Goal: Transaction & Acquisition: Book appointment/travel/reservation

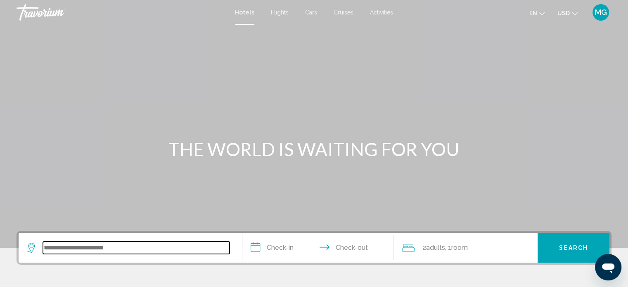
click at [132, 247] on input "Search widget" at bounding box center [136, 248] width 187 height 12
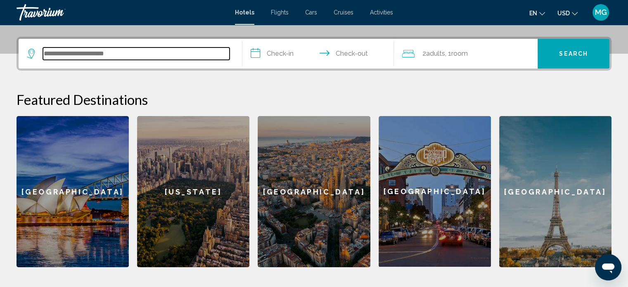
scroll to position [204, 0]
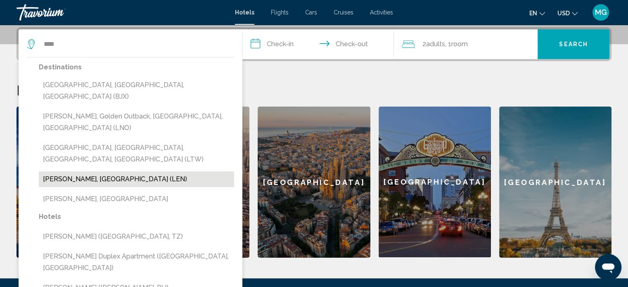
click at [98, 171] on button "[PERSON_NAME], [GEOGRAPHIC_DATA] (LEN)" at bounding box center [136, 179] width 195 height 16
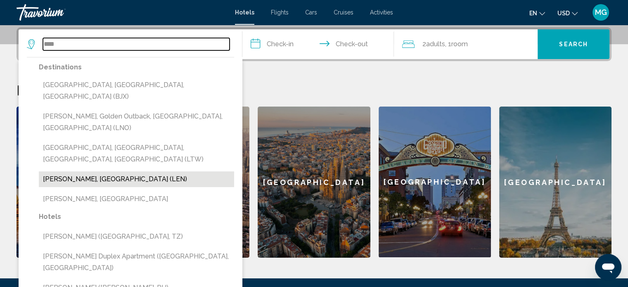
type input "**********"
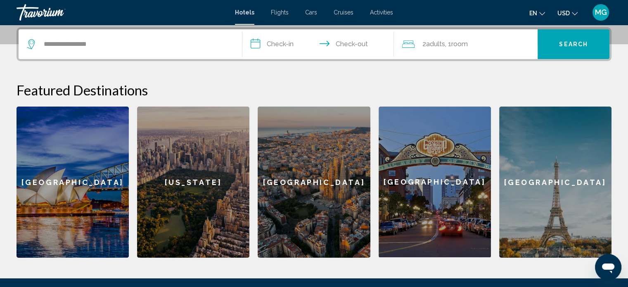
click at [281, 47] on input "**********" at bounding box center [319, 45] width 155 height 32
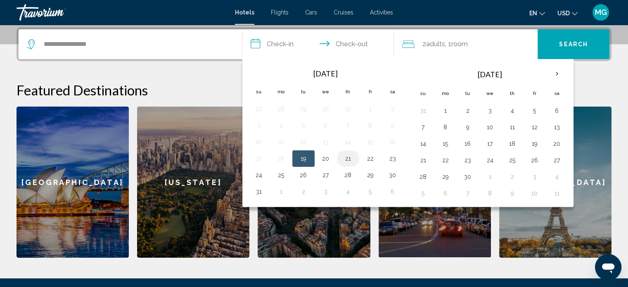
click at [346, 157] on button "21" at bounding box center [348, 159] width 13 height 12
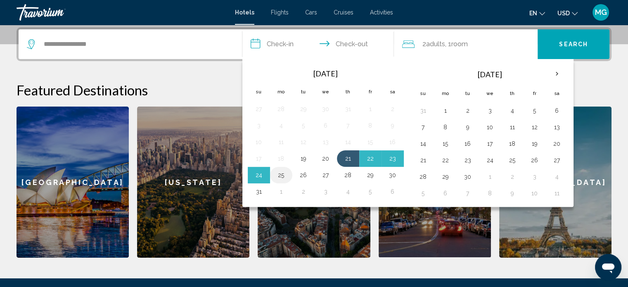
click at [279, 176] on button "25" at bounding box center [281, 175] width 13 height 12
type input "**********"
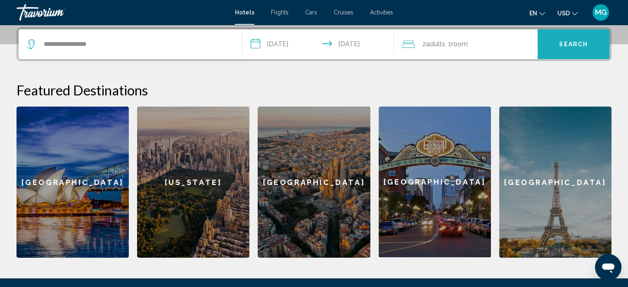
click at [568, 44] on span "Search" at bounding box center [573, 44] width 29 height 7
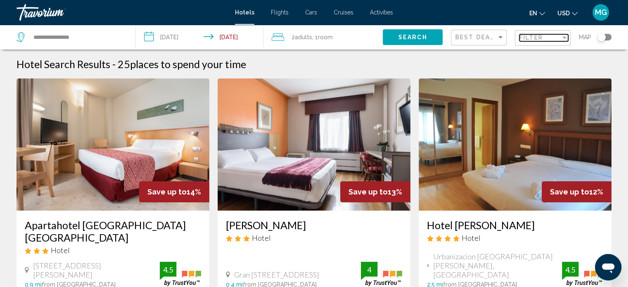
click at [565, 38] on div "Filter" at bounding box center [564, 38] width 4 height 2
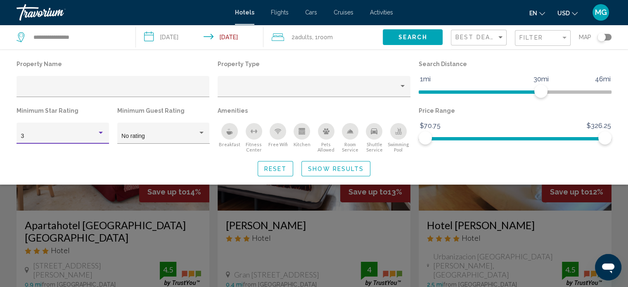
click at [100, 133] on div "Hotel Filters" at bounding box center [100, 133] width 7 height 7
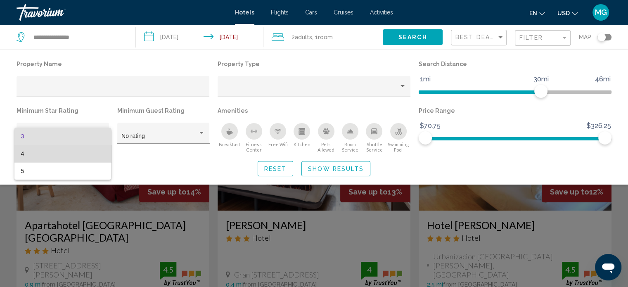
click at [80, 155] on span "4" at bounding box center [62, 153] width 83 height 17
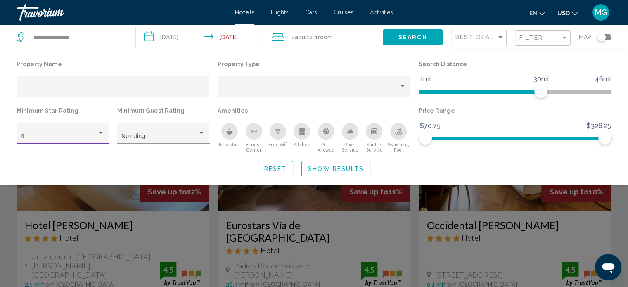
click at [338, 171] on span "Show Results" at bounding box center [336, 169] width 56 height 7
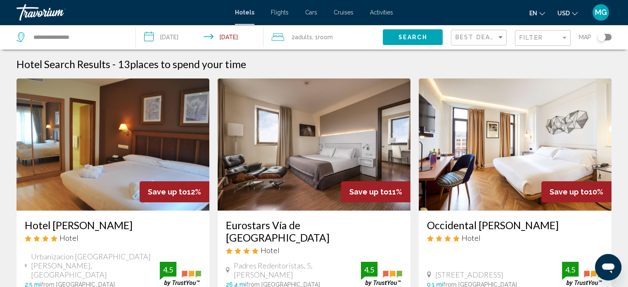
click at [573, 13] on icon "Change currency" at bounding box center [575, 14] width 6 height 6
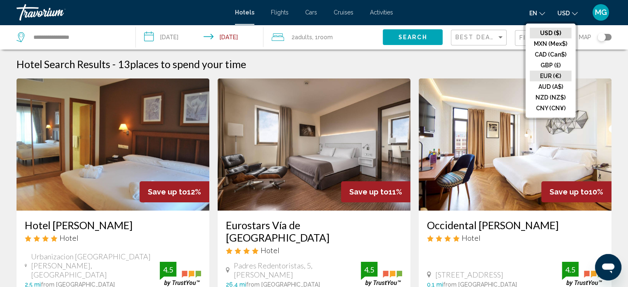
click at [557, 75] on button "EUR (€)" at bounding box center [551, 76] width 42 height 11
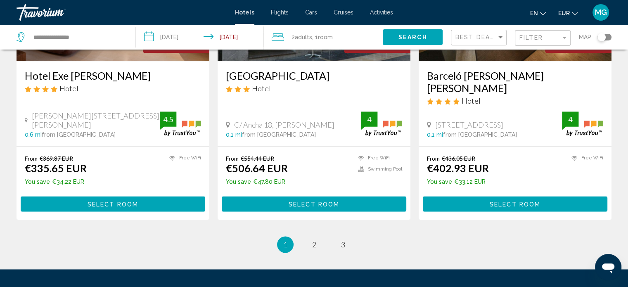
scroll to position [1062, 0]
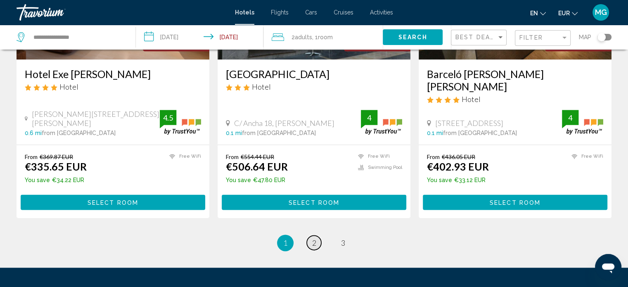
click at [316, 238] on span "2" at bounding box center [314, 242] width 4 height 9
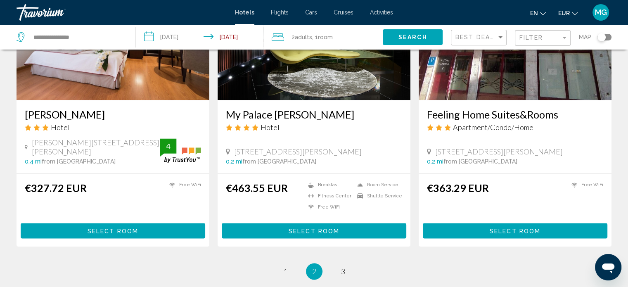
scroll to position [1065, 0]
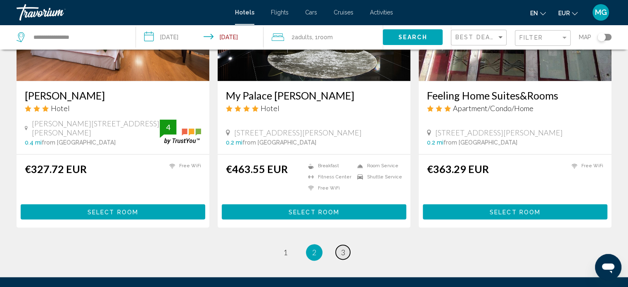
click at [344, 248] on span "3" at bounding box center [343, 252] width 4 height 9
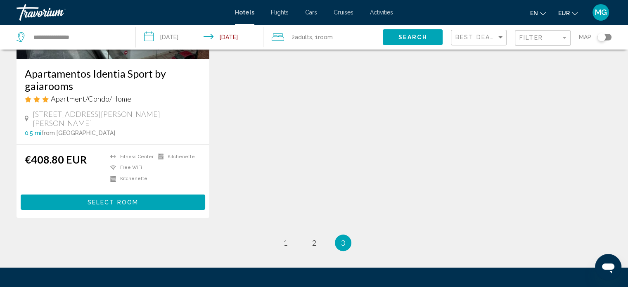
scroll to position [151, 0]
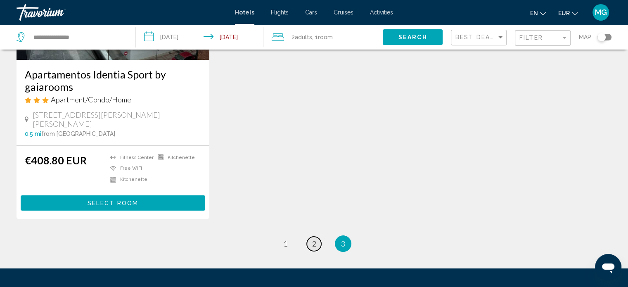
click at [311, 237] on link "page 2" at bounding box center [314, 244] width 14 height 14
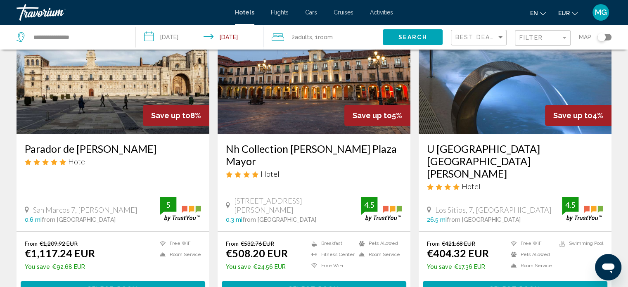
scroll to position [81, 0]
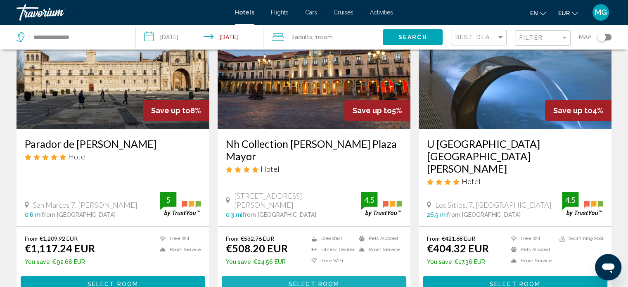
click at [321, 281] on span "Select Room" at bounding box center [314, 284] width 51 height 7
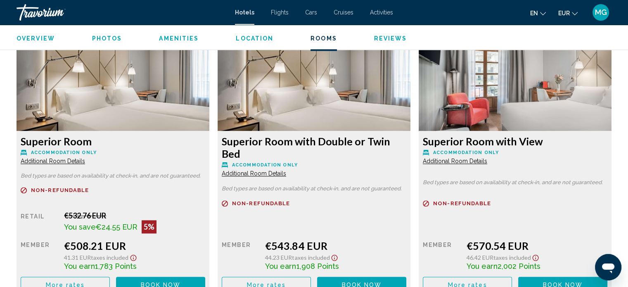
scroll to position [1121, 0]
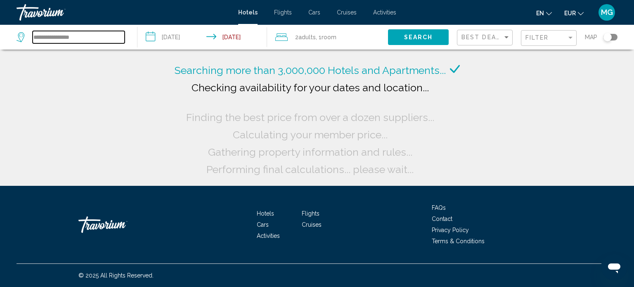
click at [96, 35] on input "**********" at bounding box center [79, 37] width 92 height 12
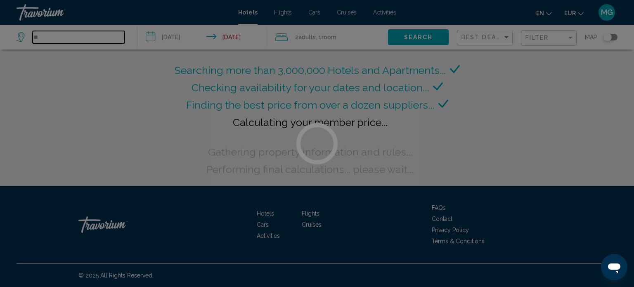
type input "*"
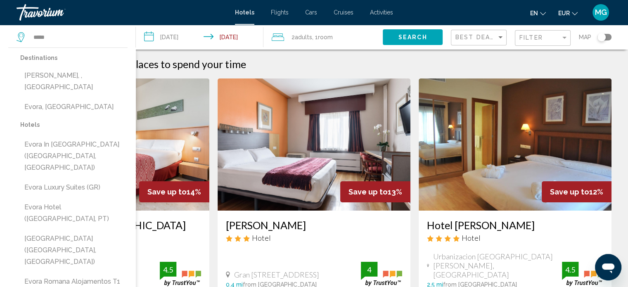
click at [61, 99] on button "Evora, [GEOGRAPHIC_DATA]" at bounding box center [73, 107] width 107 height 16
type input "**********"
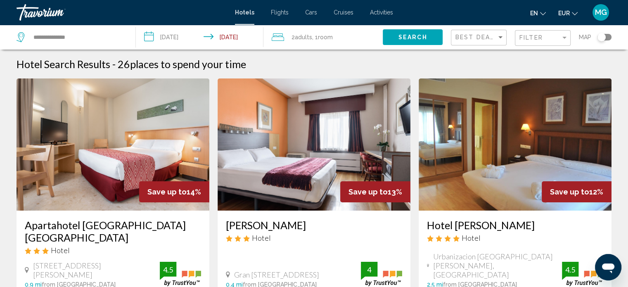
click at [187, 36] on input "**********" at bounding box center [201, 38] width 131 height 27
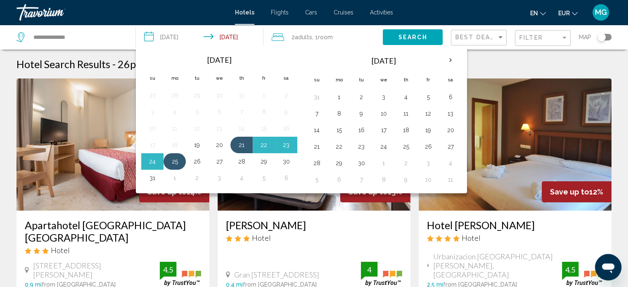
click at [178, 159] on button "25" at bounding box center [174, 162] width 13 height 12
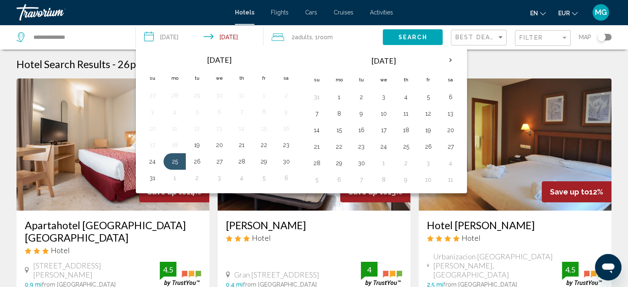
click at [197, 160] on button "26" at bounding box center [196, 162] width 13 height 12
type input "**********"
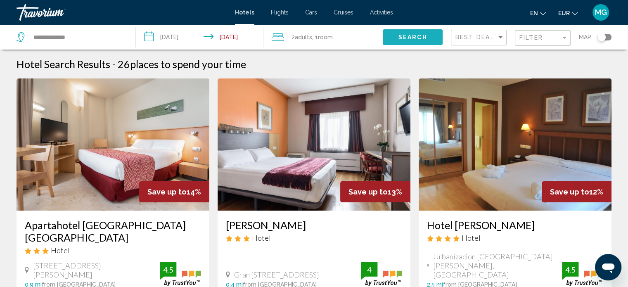
click at [413, 39] on span "Search" at bounding box center [413, 37] width 29 height 7
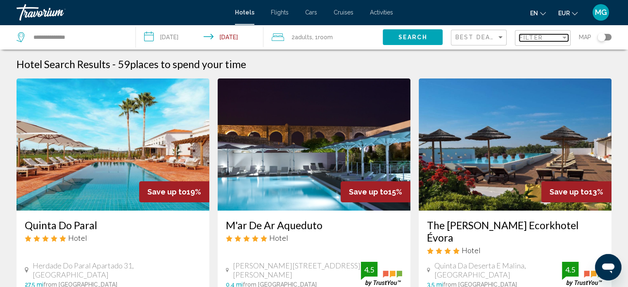
click at [565, 38] on div "Filter" at bounding box center [564, 38] width 4 height 2
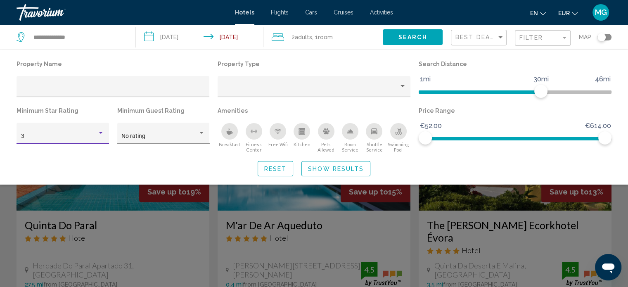
click at [101, 131] on div "Hotel Filters" at bounding box center [100, 133] width 7 height 7
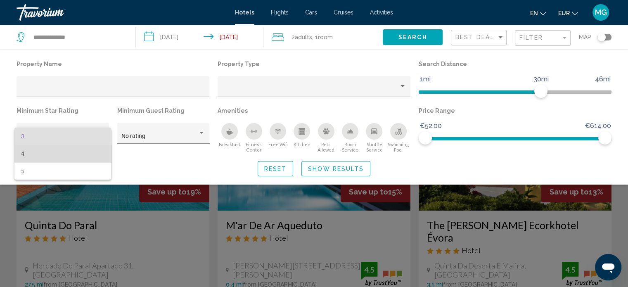
click at [90, 153] on span "4" at bounding box center [62, 153] width 83 height 17
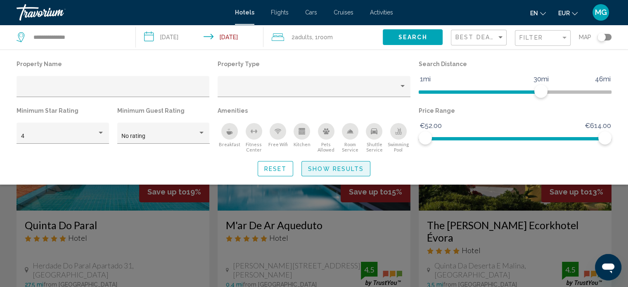
click at [339, 168] on span "Show Results" at bounding box center [336, 169] width 56 height 7
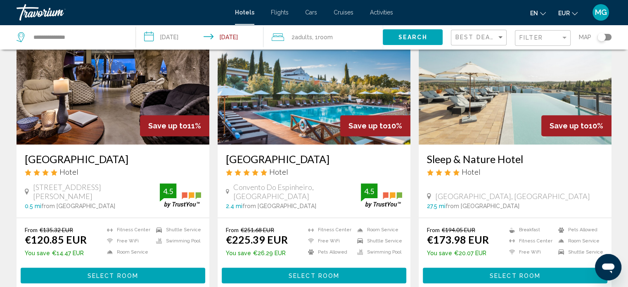
scroll to position [386, 0]
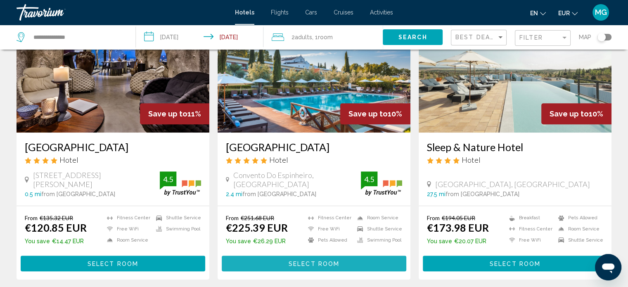
click at [311, 264] on span "Select Room" at bounding box center [314, 264] width 51 height 7
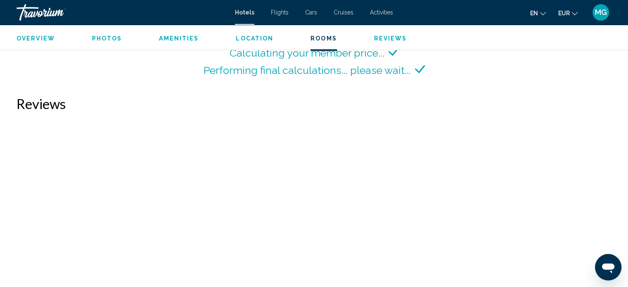
scroll to position [1208, 0]
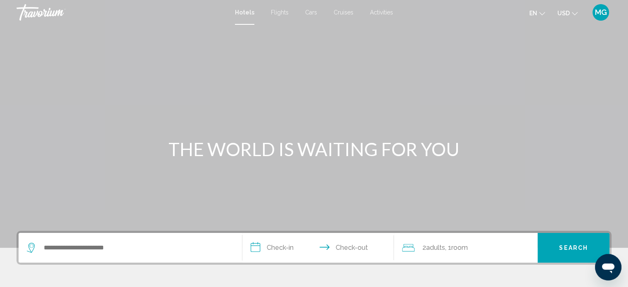
click at [575, 11] on icon "Change currency" at bounding box center [575, 14] width 6 height 6
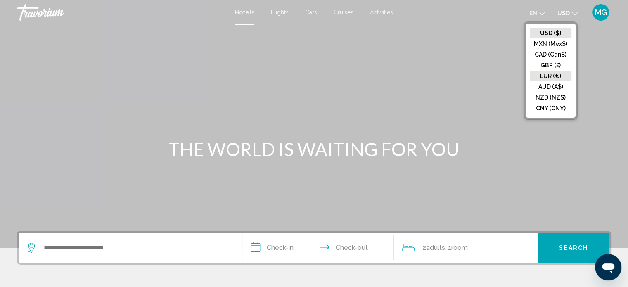
click at [553, 74] on button "EUR (€)" at bounding box center [551, 76] width 42 height 11
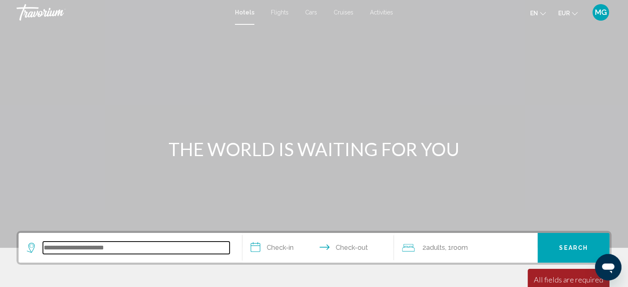
click at [130, 250] on input "Search widget" at bounding box center [136, 248] width 187 height 12
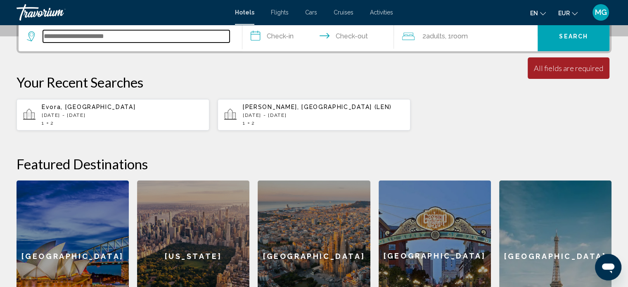
scroll to position [195, 0]
